Goal: Task Accomplishment & Management: Use online tool/utility

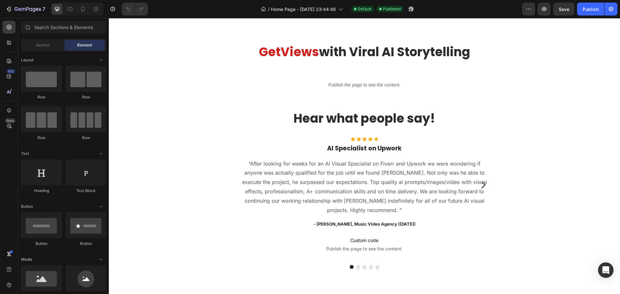
scroll to position [511, 0]
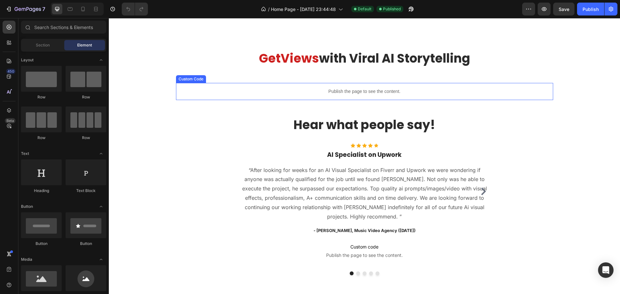
click at [323, 94] on p "Publish the page to see the content." at bounding box center [364, 91] width 377 height 7
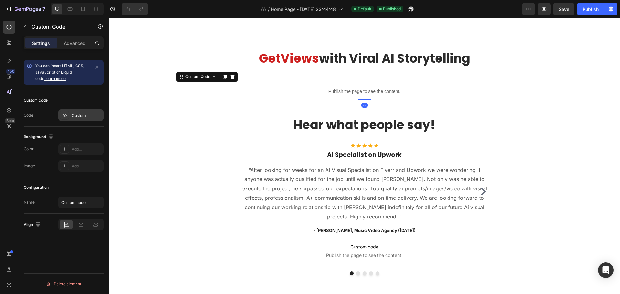
click at [72, 113] on div "Custom" at bounding box center [87, 116] width 30 height 6
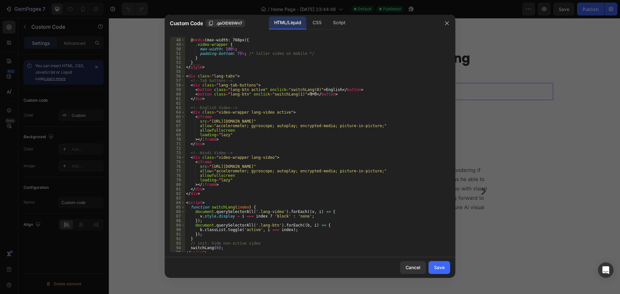
scroll to position [219, 0]
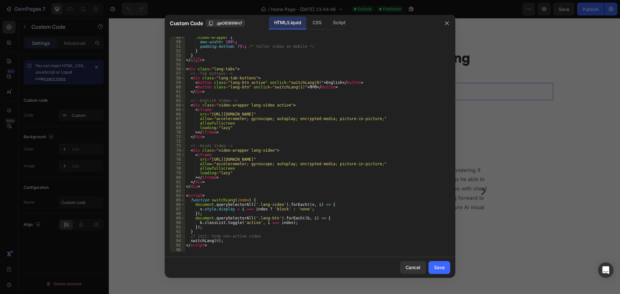
click at [279, 120] on div ".video-wrapper { max-width : 100 % ; padding-bottom : 75 % ; /* taller video on…" at bounding box center [315, 147] width 261 height 225
click at [280, 166] on div ".video-wrapper { max-width : 100 % ; padding-bottom : 75 % ; /* taller video on…" at bounding box center [315, 147] width 261 height 225
type textarea "allow="accelerometer; gyroscope; encrypted-media; picture-in-picture;""
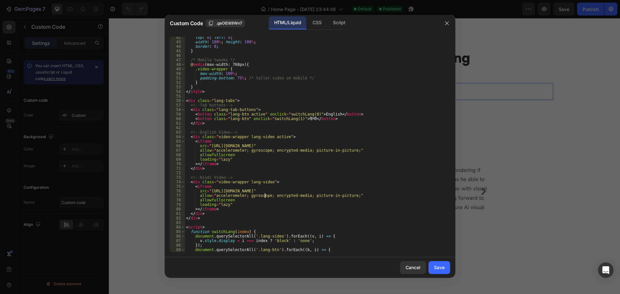
scroll to position [218, 0]
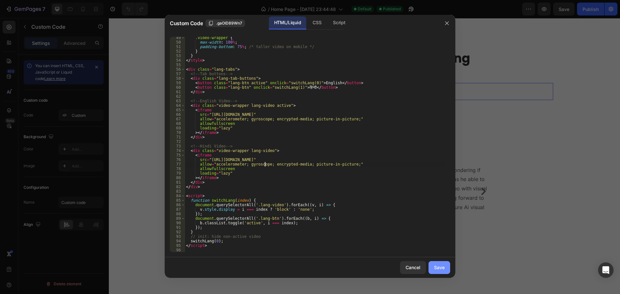
click at [443, 265] on div "Save" at bounding box center [439, 267] width 11 height 7
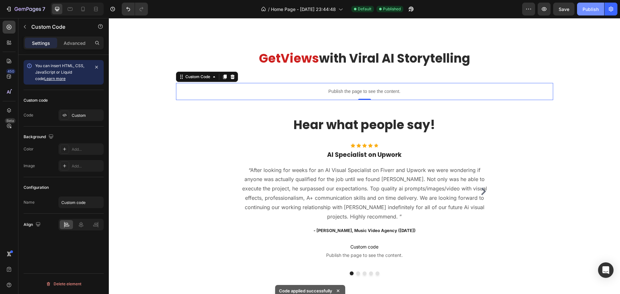
drag, startPoint x: 589, startPoint y: 11, endPoint x: 469, endPoint y: 24, distance: 120.6
click at [589, 11] on div "Publish" at bounding box center [591, 9] width 16 height 7
click at [287, 96] on div "Publish the page to see the content." at bounding box center [364, 91] width 377 height 17
click at [83, 114] on div "Custom" at bounding box center [87, 116] width 30 height 6
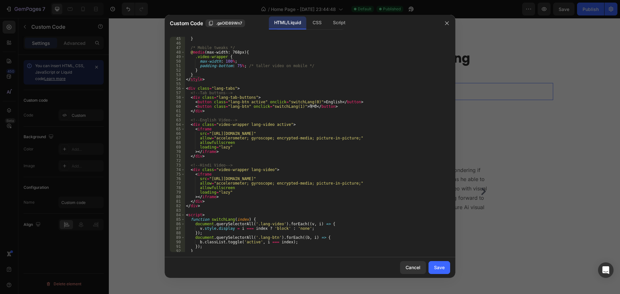
scroll to position [199, 0]
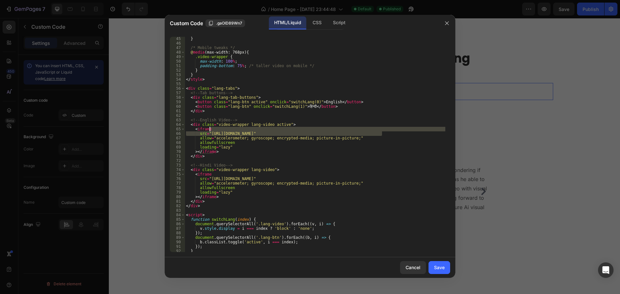
drag, startPoint x: 383, startPoint y: 132, endPoint x: 356, endPoint y: 130, distance: 27.6
click at [356, 130] on div "} /* Mobile tweaks */ @ media (max-width: 768px) { .video-wrapper { max-width :…" at bounding box center [315, 149] width 261 height 225
click at [383, 134] on div "} /* Mobile tweaks */ @ media (max-width: 768px) { .video-wrapper { max-width :…" at bounding box center [315, 145] width 261 height 216
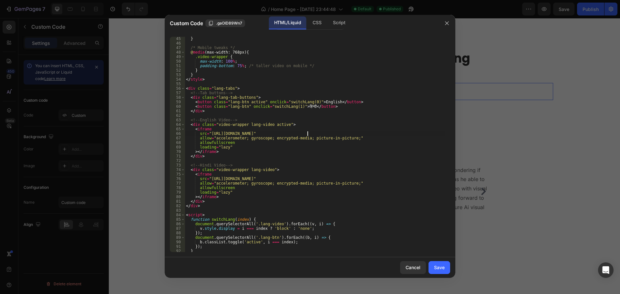
paste textarea "04e1e9f2-a223-4b82-acf3-7876d39ae5c3"
click at [384, 177] on div "} /* Mobile tweaks */ @ media (max-width: 768px) { .video-wrapper { max-width :…" at bounding box center [315, 149] width 261 height 225
paste textarea "3e733d46-bfa7-40ac-b542-fb557de66f0e"
type textarea "src="[URL][DOMAIN_NAME]""
click at [439, 267] on div "Save" at bounding box center [439, 267] width 11 height 7
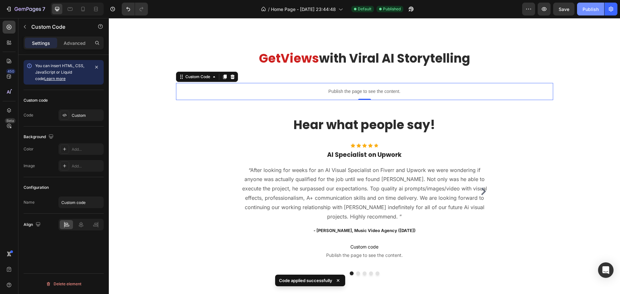
click at [587, 10] on div "Publish" at bounding box center [591, 9] width 16 height 7
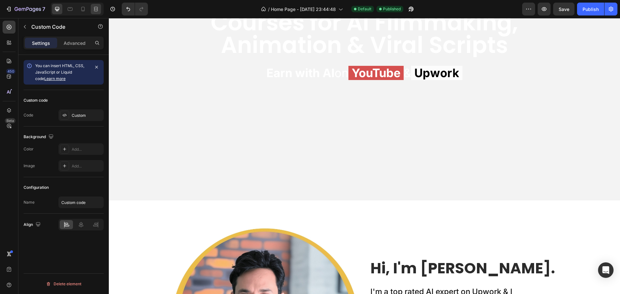
scroll to position [0, 0]
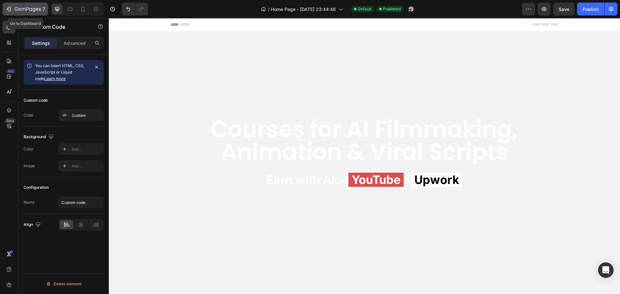
click at [8, 10] on icon "button" at bounding box center [8, 9] width 6 height 6
